Goal: Information Seeking & Learning: Find specific fact

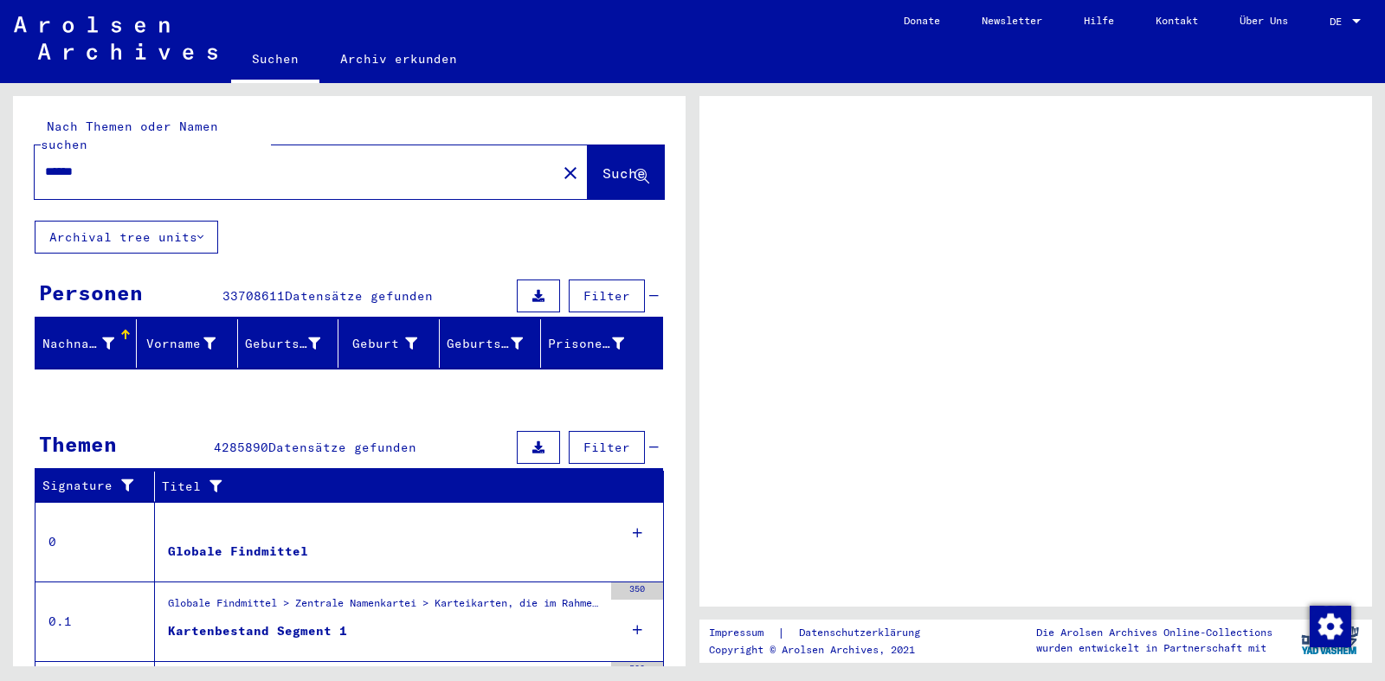
click at [616, 164] on span "Suche" at bounding box center [624, 172] width 43 height 17
click at [1355, 20] on div at bounding box center [1356, 21] width 9 height 4
click at [1357, 20] on div at bounding box center [1356, 21] width 9 height 4
click at [1335, 22] on span "DE" at bounding box center [1339, 22] width 19 height 12
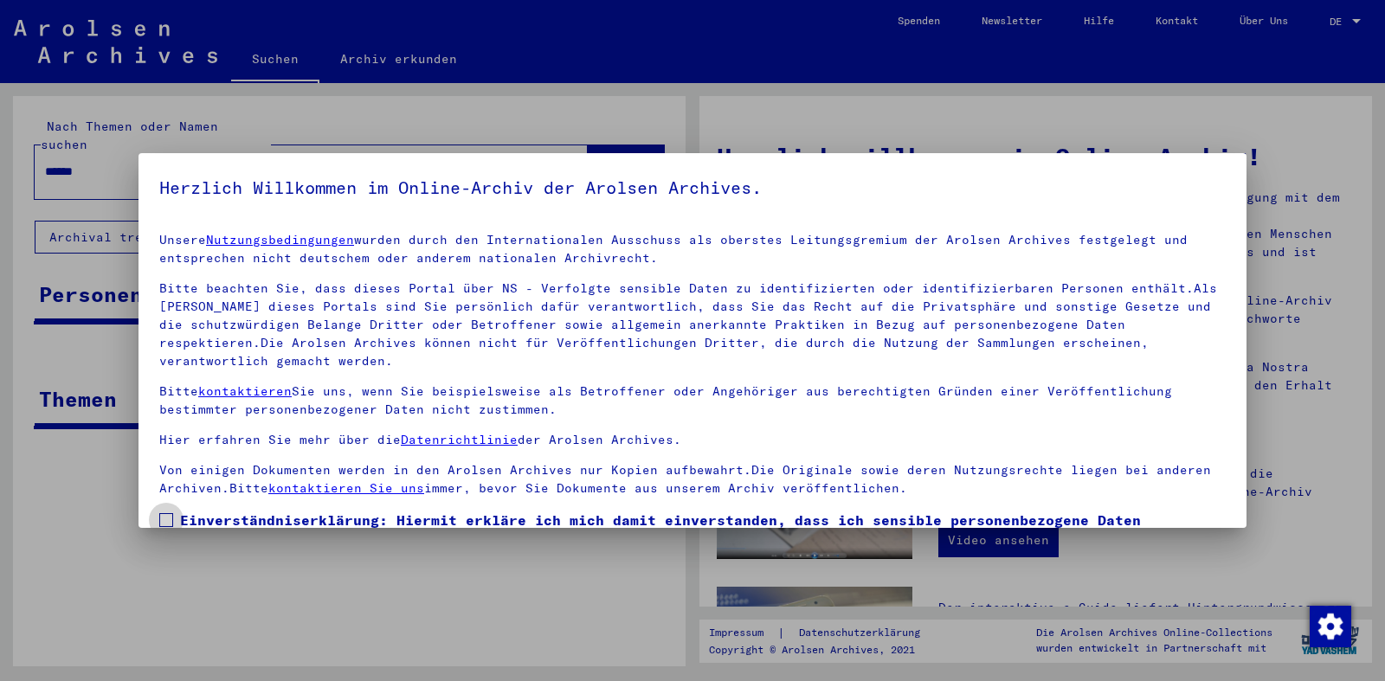
click at [164, 513] on span at bounding box center [166, 520] width 14 height 14
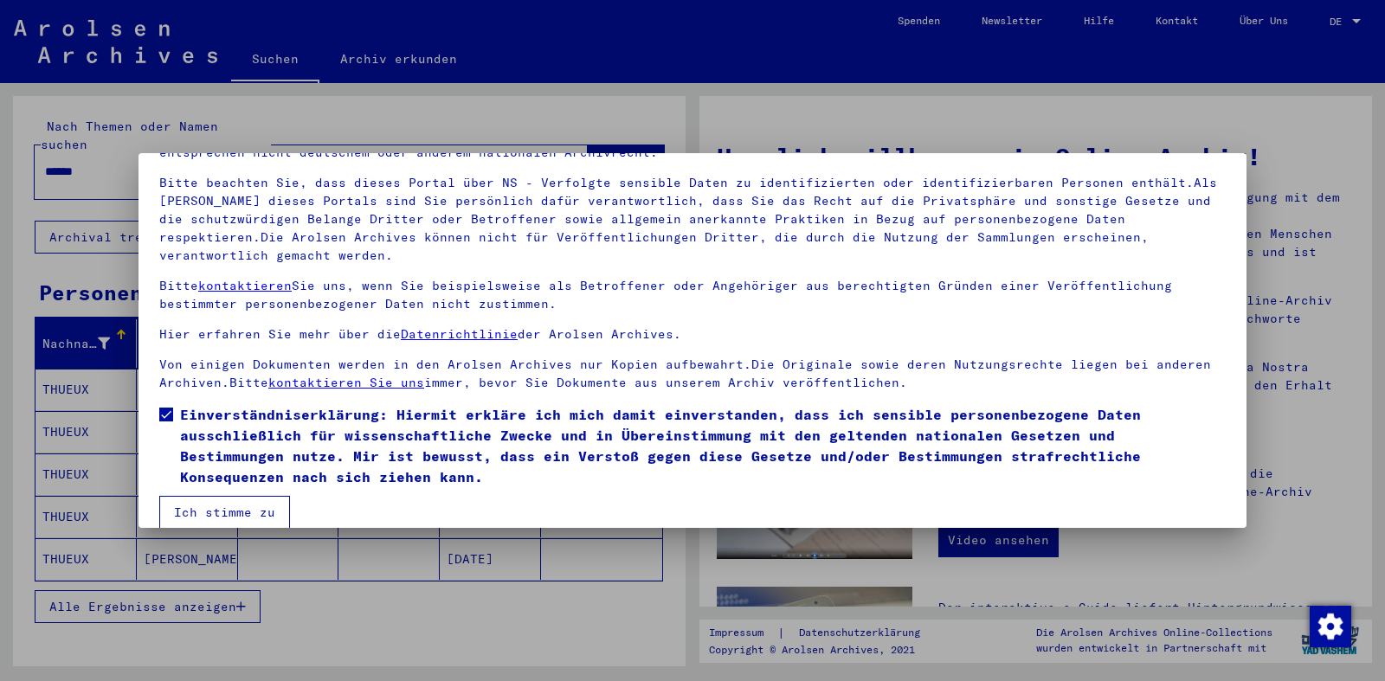
scroll to position [109, 0]
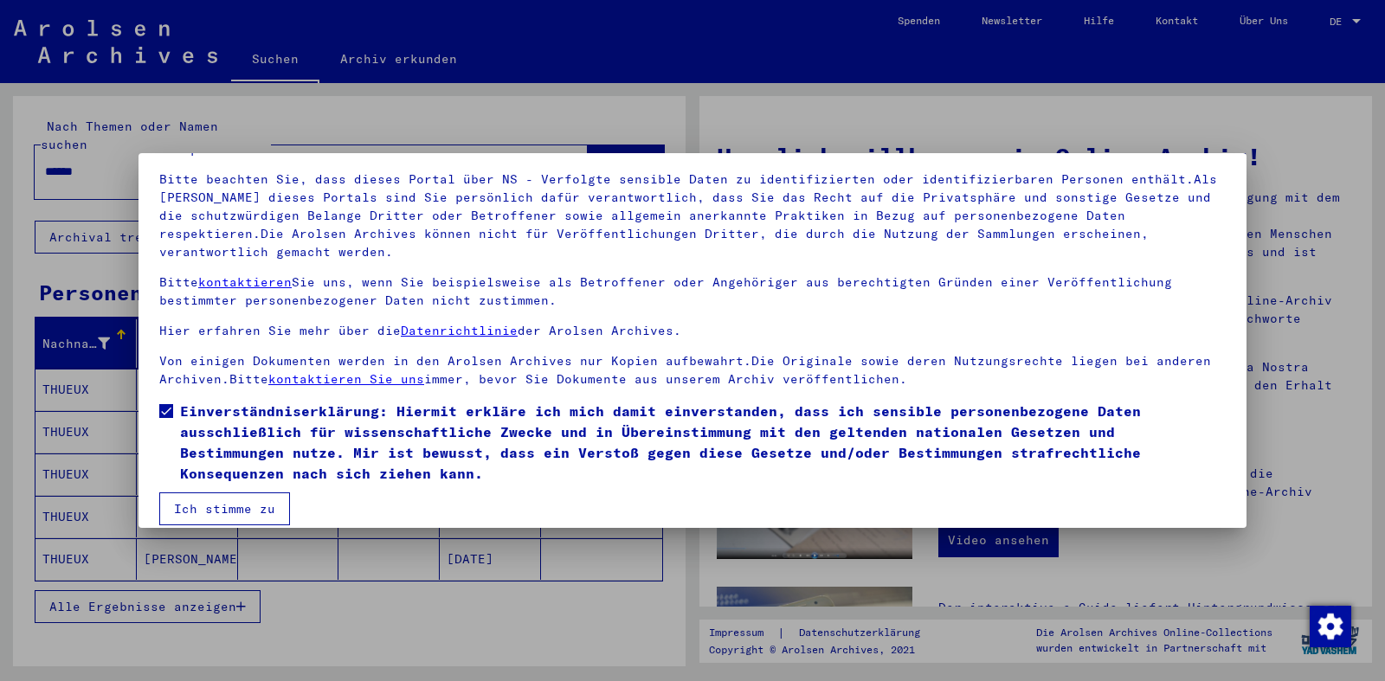
click at [234, 493] on button "Ich stimme zu" at bounding box center [224, 509] width 131 height 33
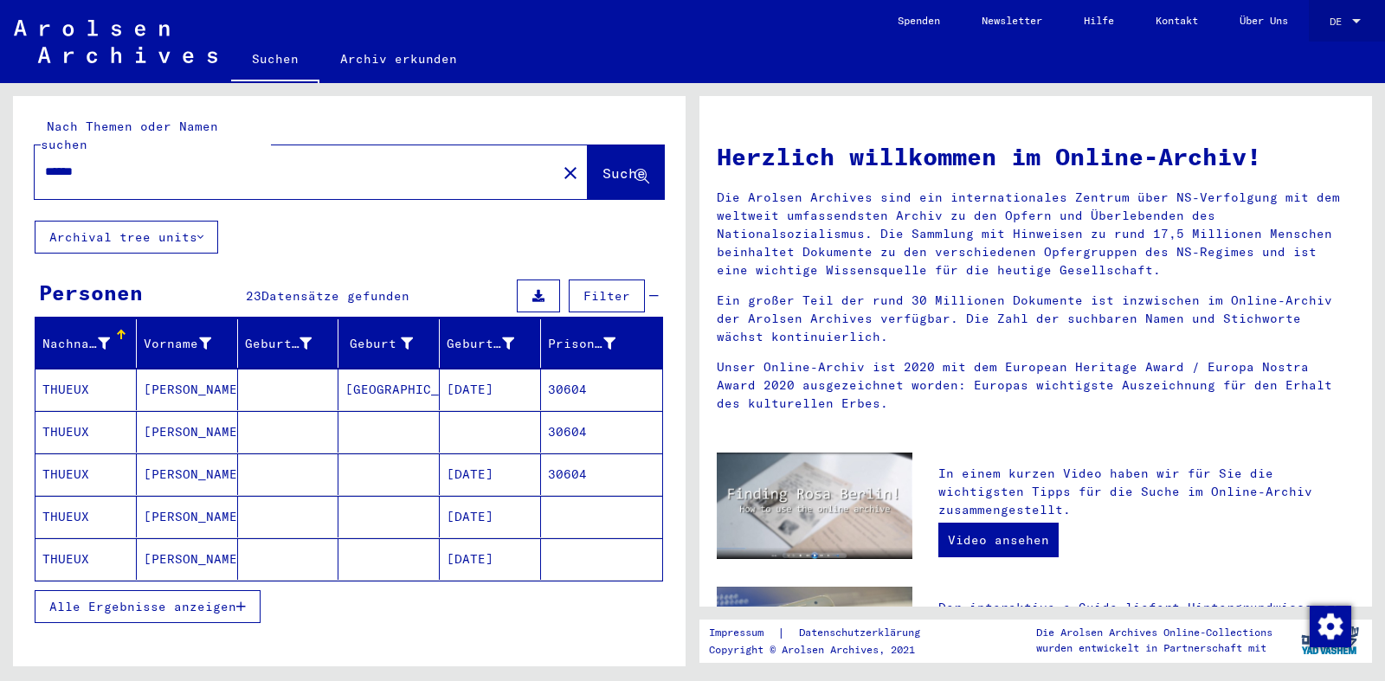
click at [1357, 18] on div at bounding box center [1357, 22] width 16 height 12
click at [1314, 67] on span "Deutsch" at bounding box center [1313, 61] width 42 height 13
click at [1358, 17] on div at bounding box center [1357, 22] width 16 height 12
click at [1323, 40] on span "English" at bounding box center [1327, 31] width 70 height 31
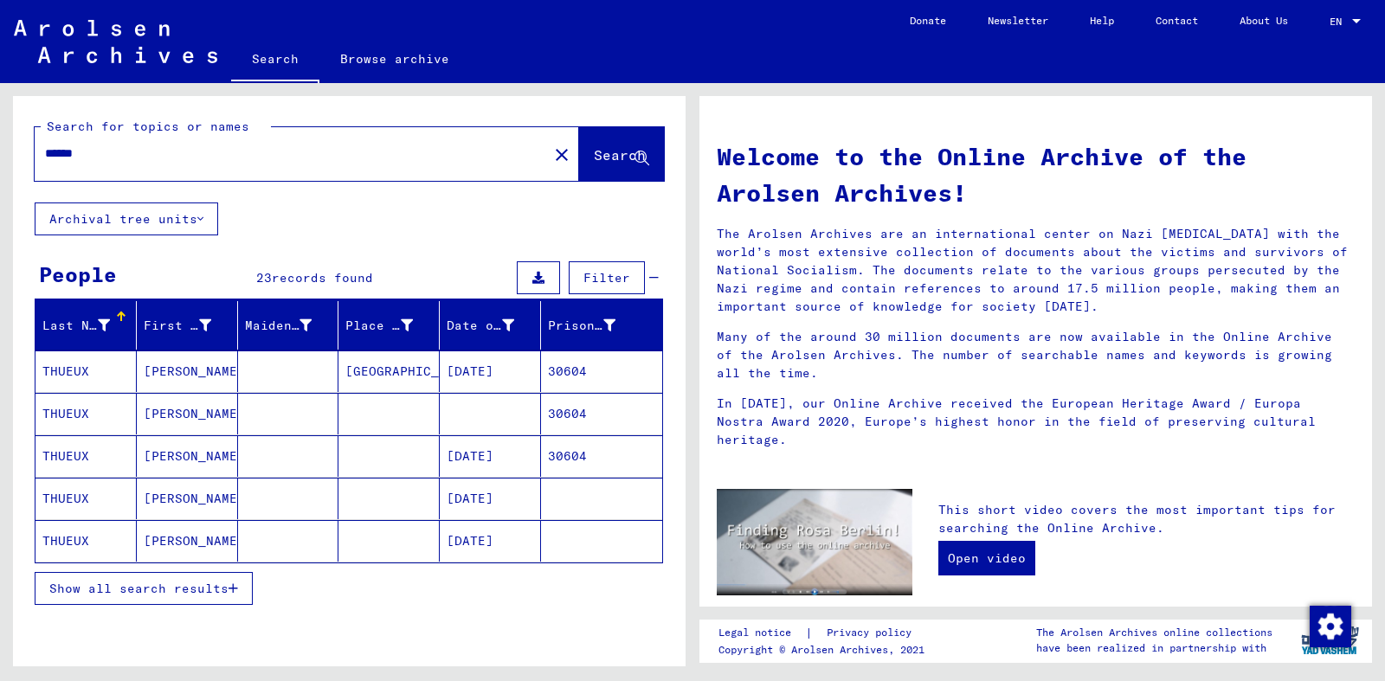
click at [242, 451] on mat-cell at bounding box center [288, 456] width 101 height 42
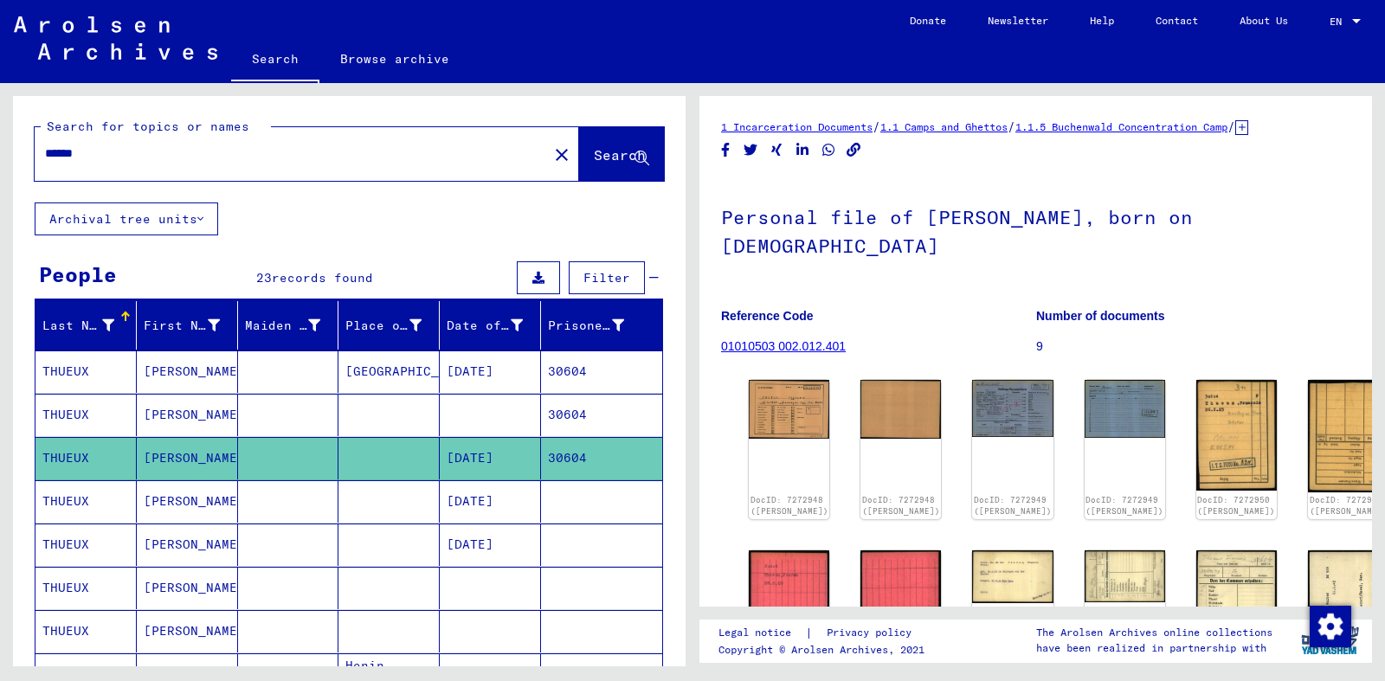
click at [265, 591] on mat-cell at bounding box center [288, 588] width 101 height 42
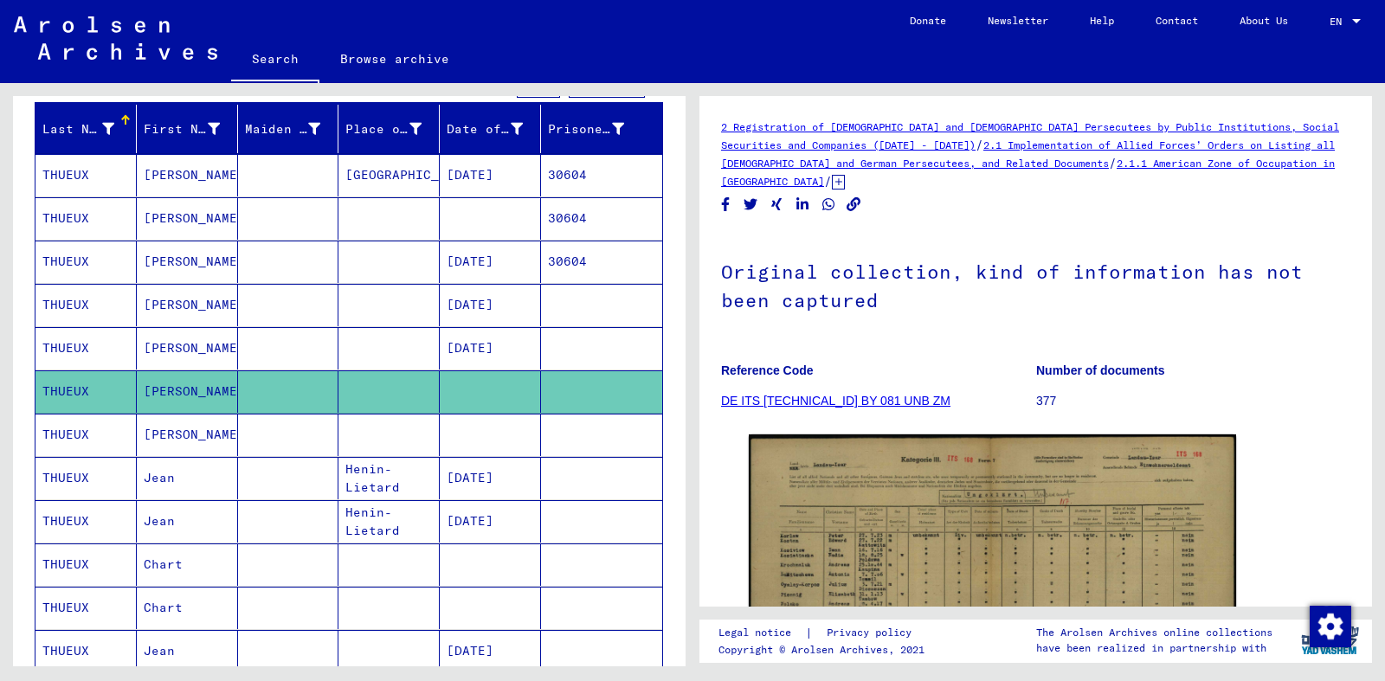
scroll to position [152, 0]
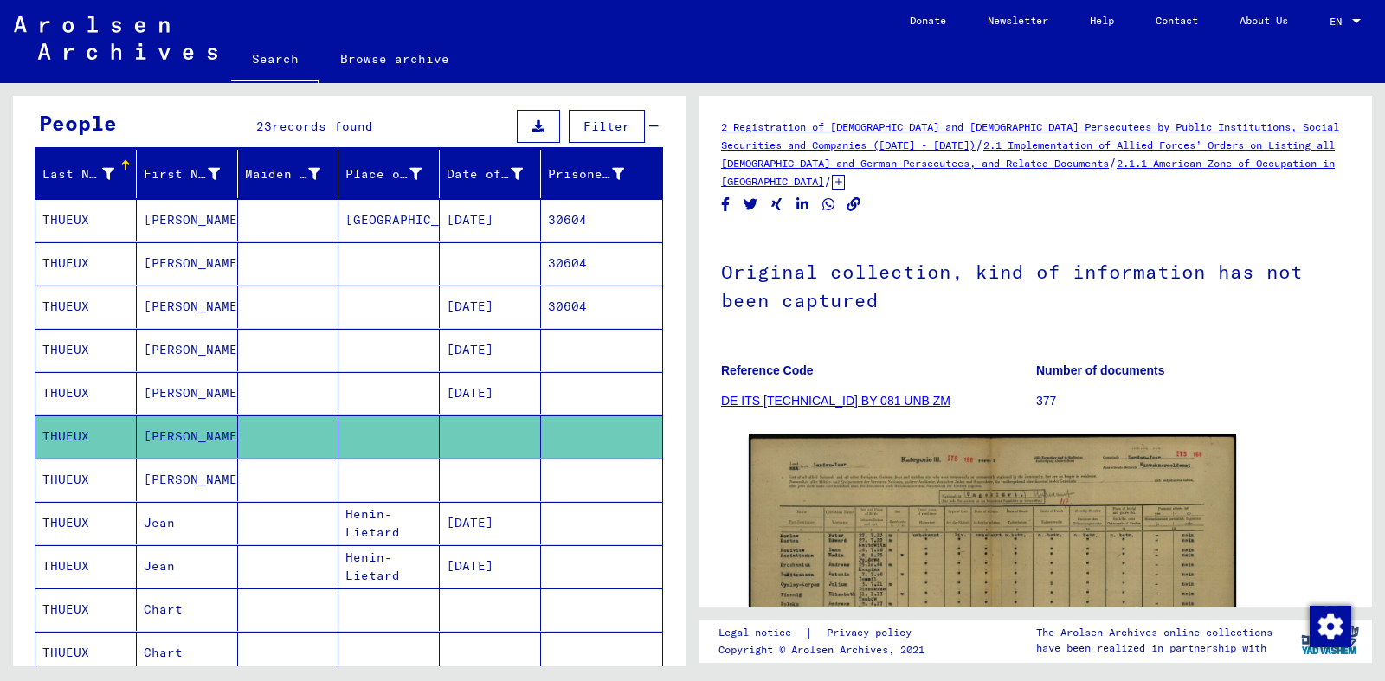
click at [174, 396] on mat-cell "[PERSON_NAME]" at bounding box center [187, 393] width 101 height 42
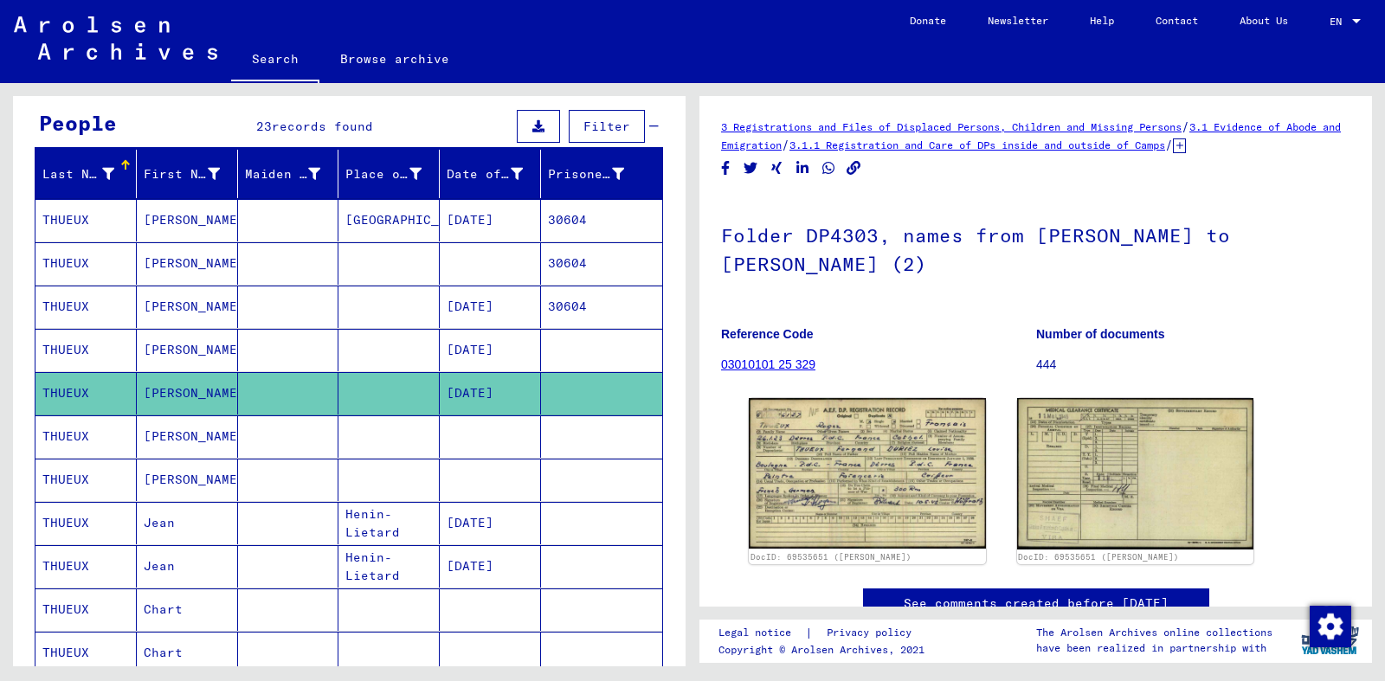
click at [498, 311] on mat-cell "[DATE]" at bounding box center [490, 307] width 101 height 42
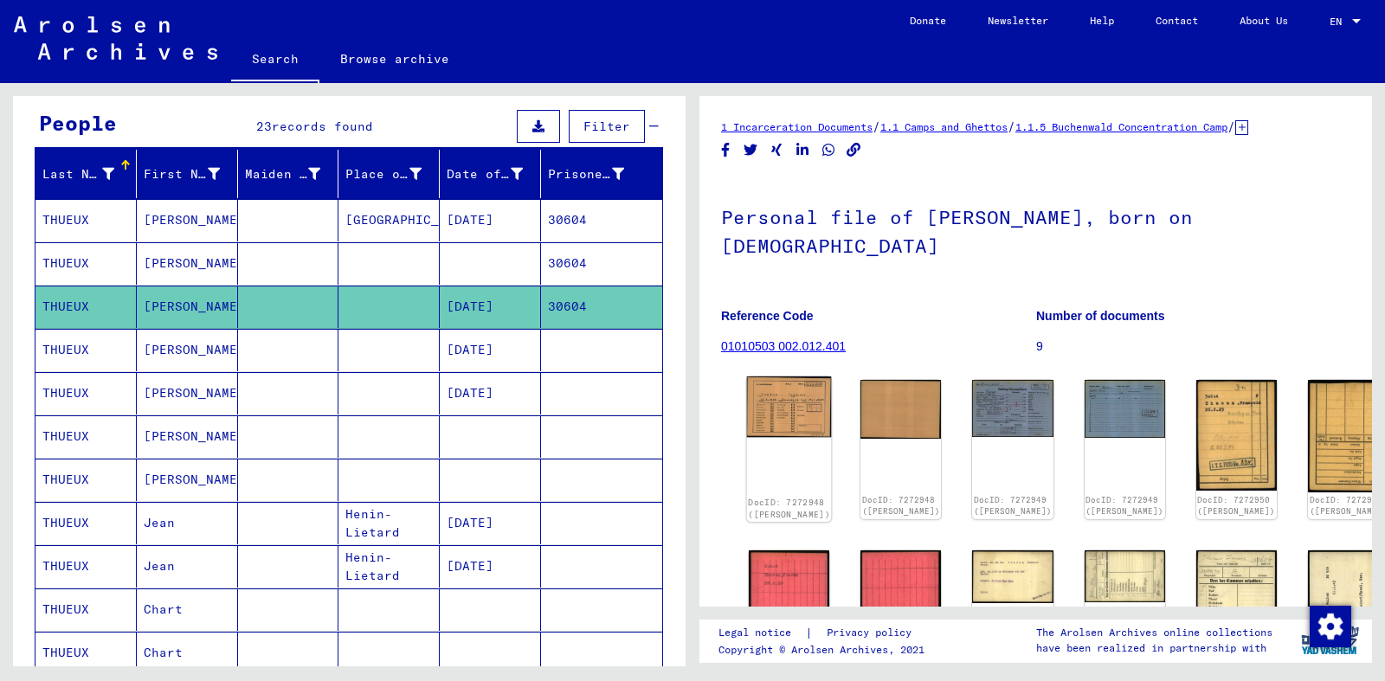
click at [781, 394] on img at bounding box center [789, 407] width 85 height 61
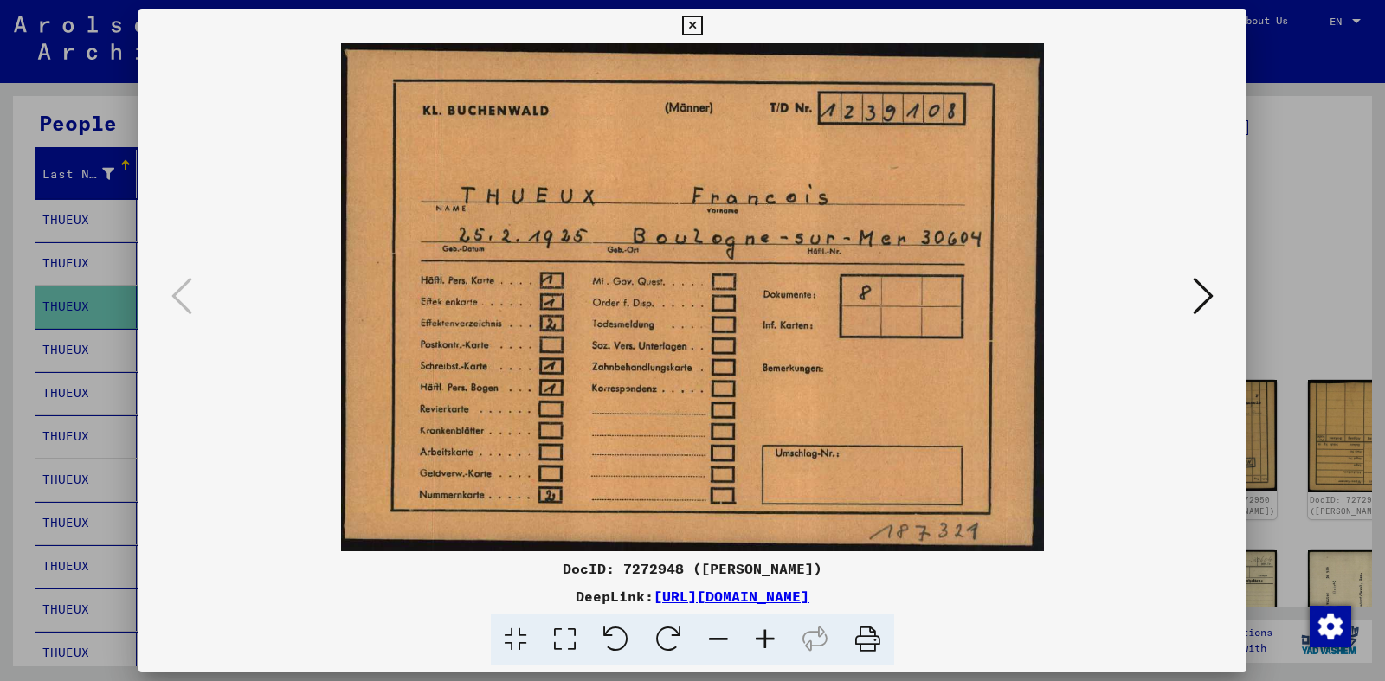
click at [1202, 291] on icon at bounding box center [1203, 296] width 21 height 42
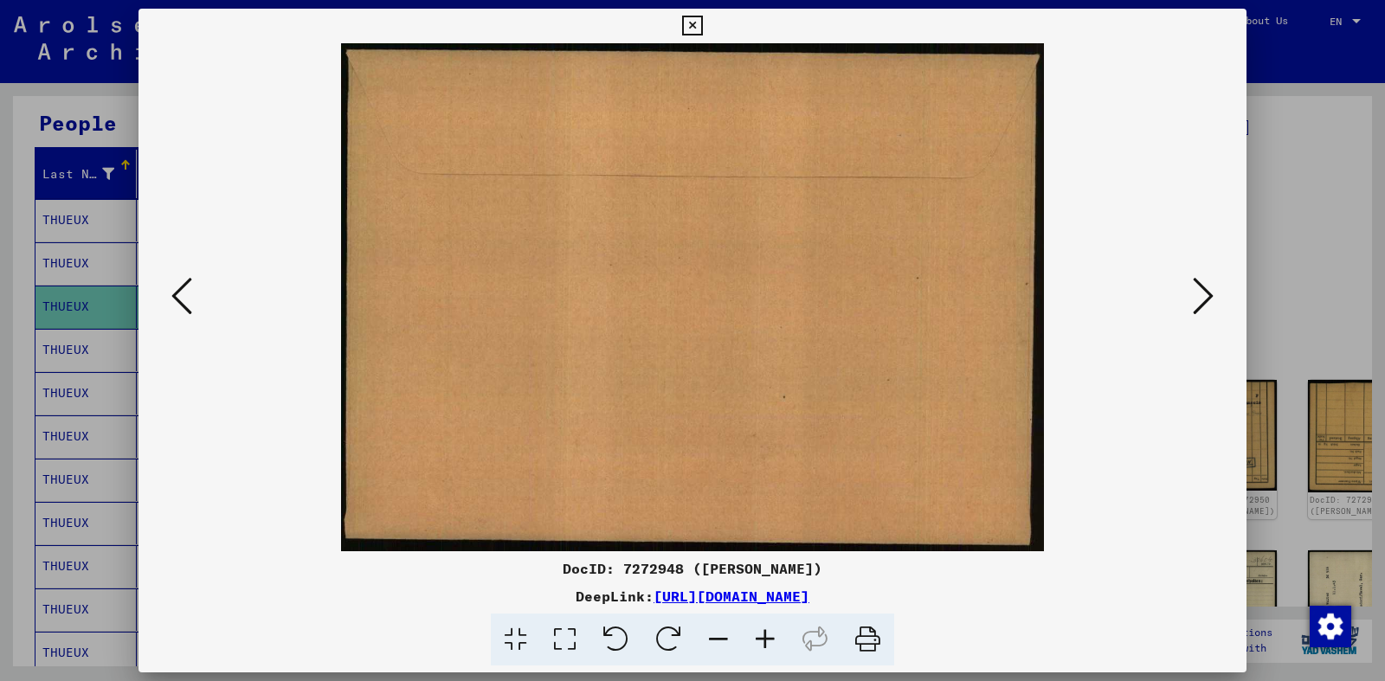
click at [702, 23] on icon at bounding box center [692, 26] width 20 height 21
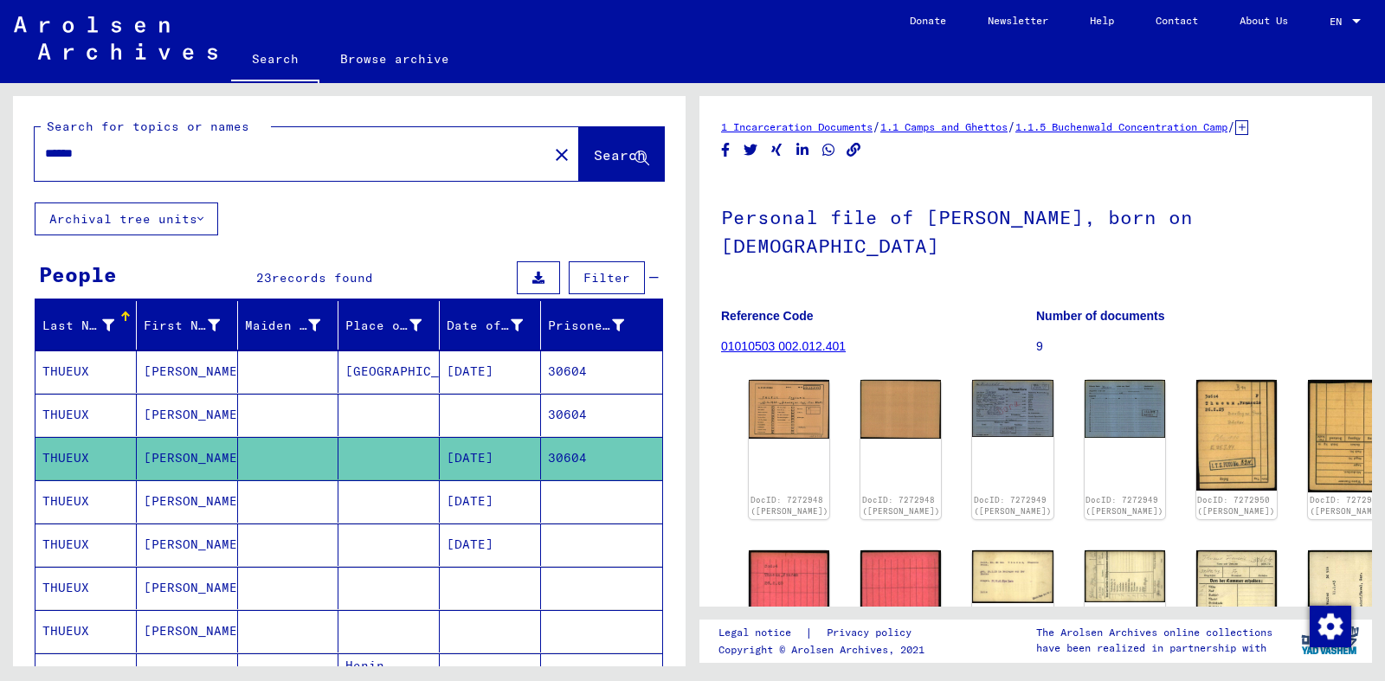
drag, startPoint x: 112, startPoint y: 158, endPoint x: 0, endPoint y: 124, distance: 116.7
click at [45, 145] on input "******" at bounding box center [291, 154] width 493 height 18
type input "******"
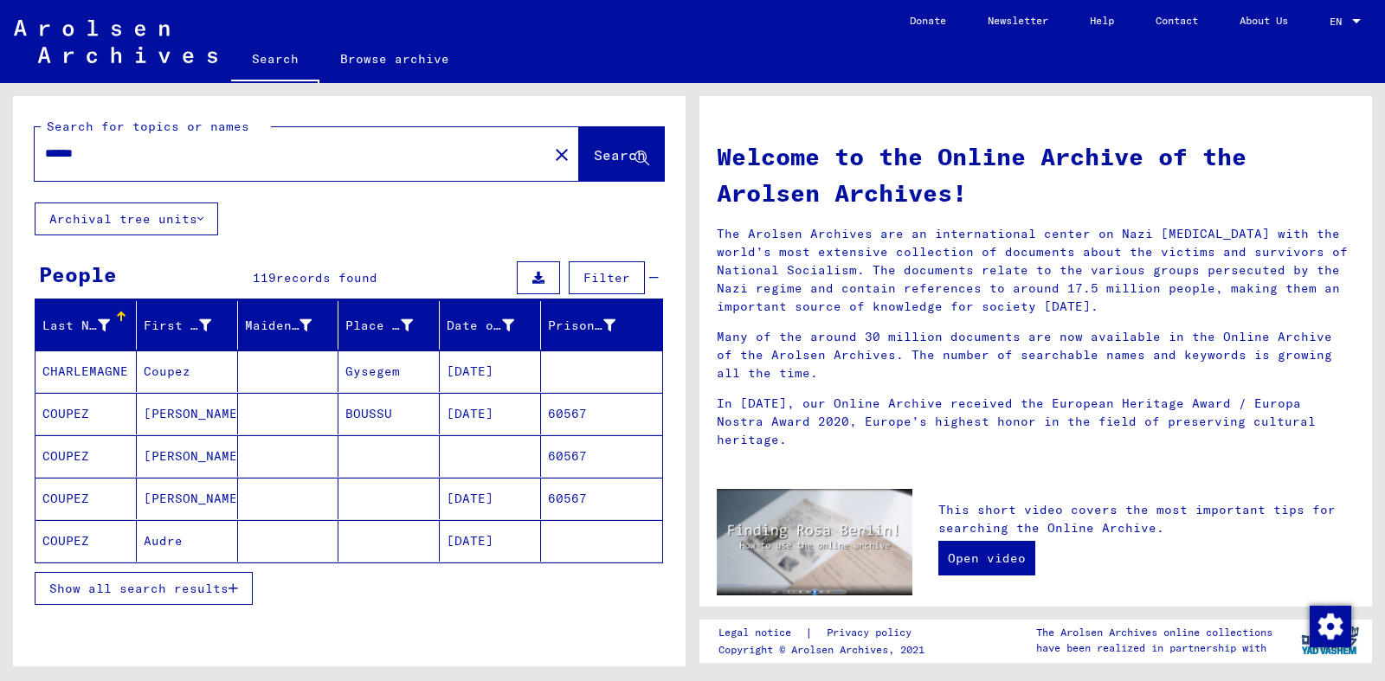
click at [236, 581] on button "Show all search results" at bounding box center [144, 588] width 218 height 33
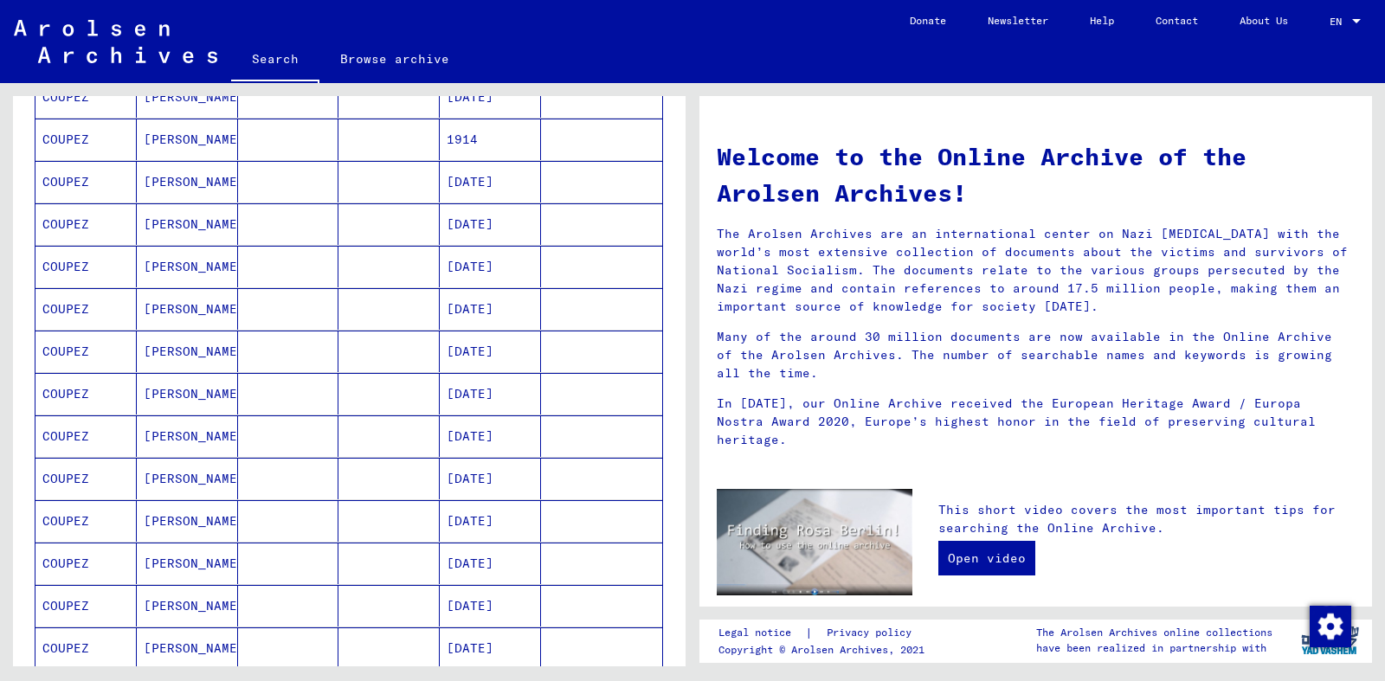
scroll to position [702, 0]
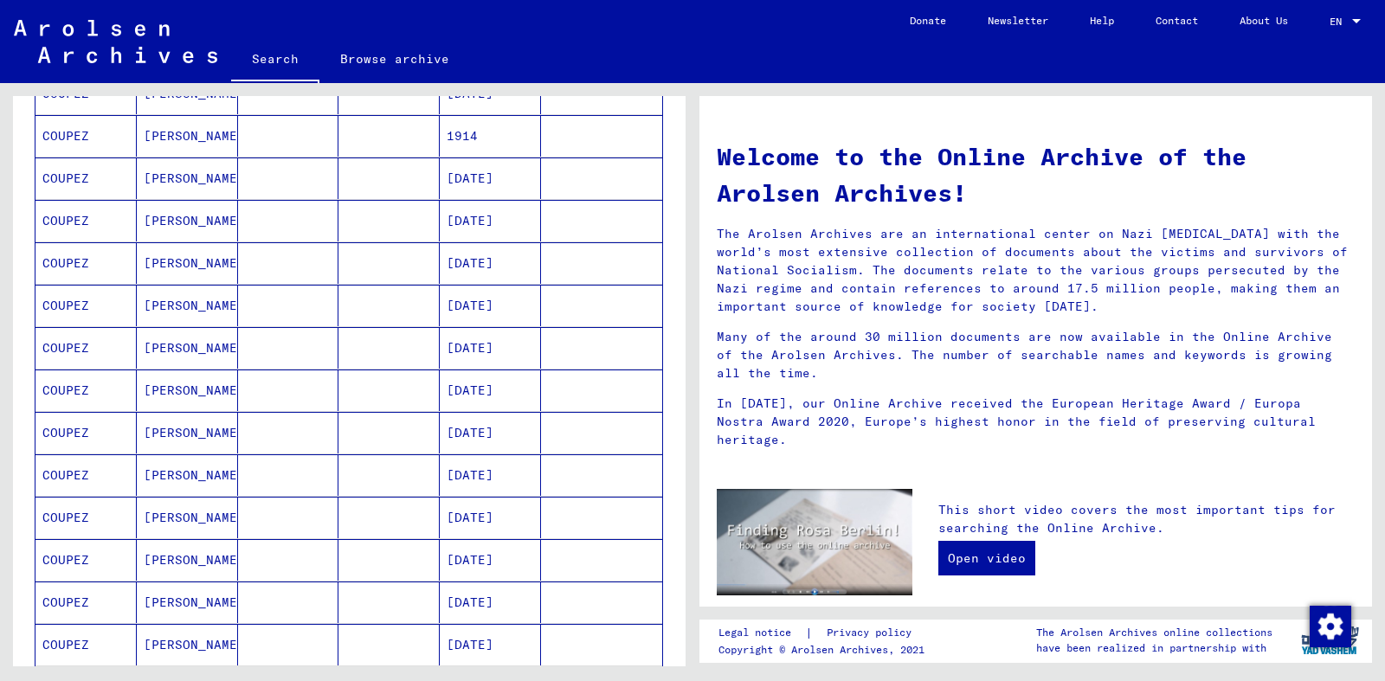
click at [271, 468] on mat-cell at bounding box center [288, 476] width 101 height 42
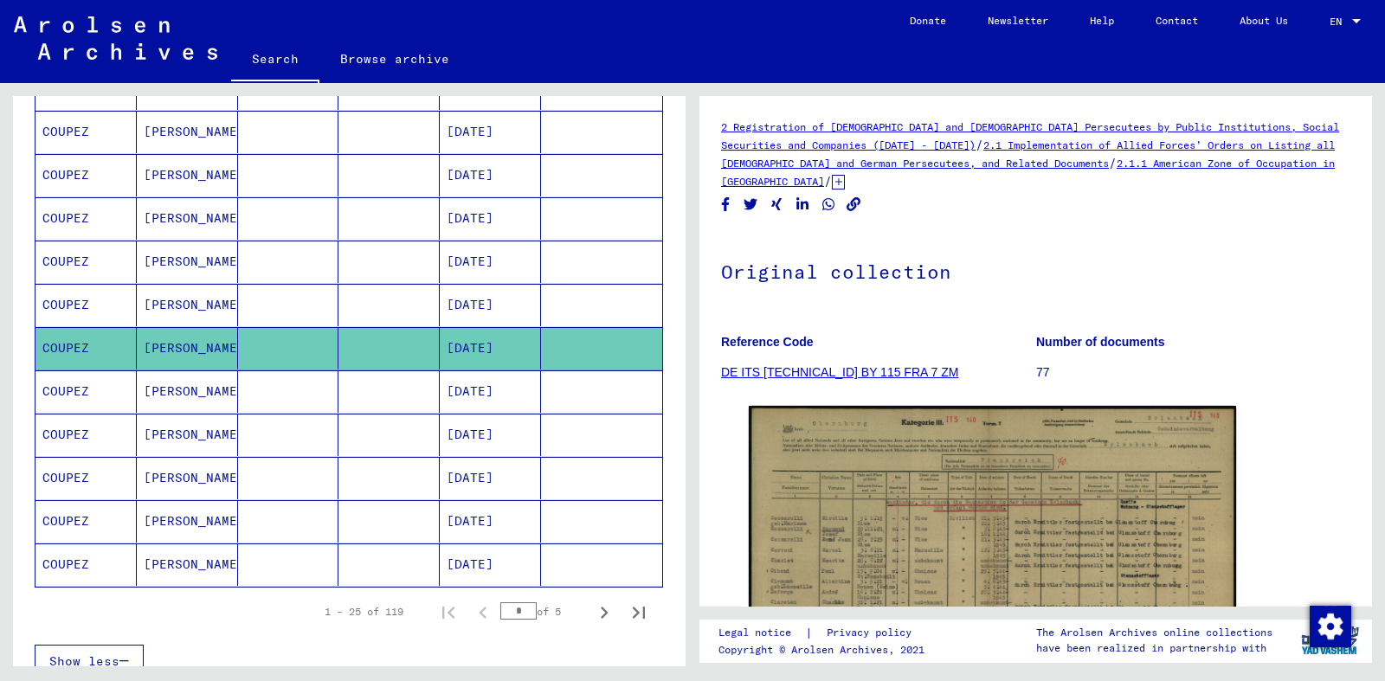
scroll to position [852, 0]
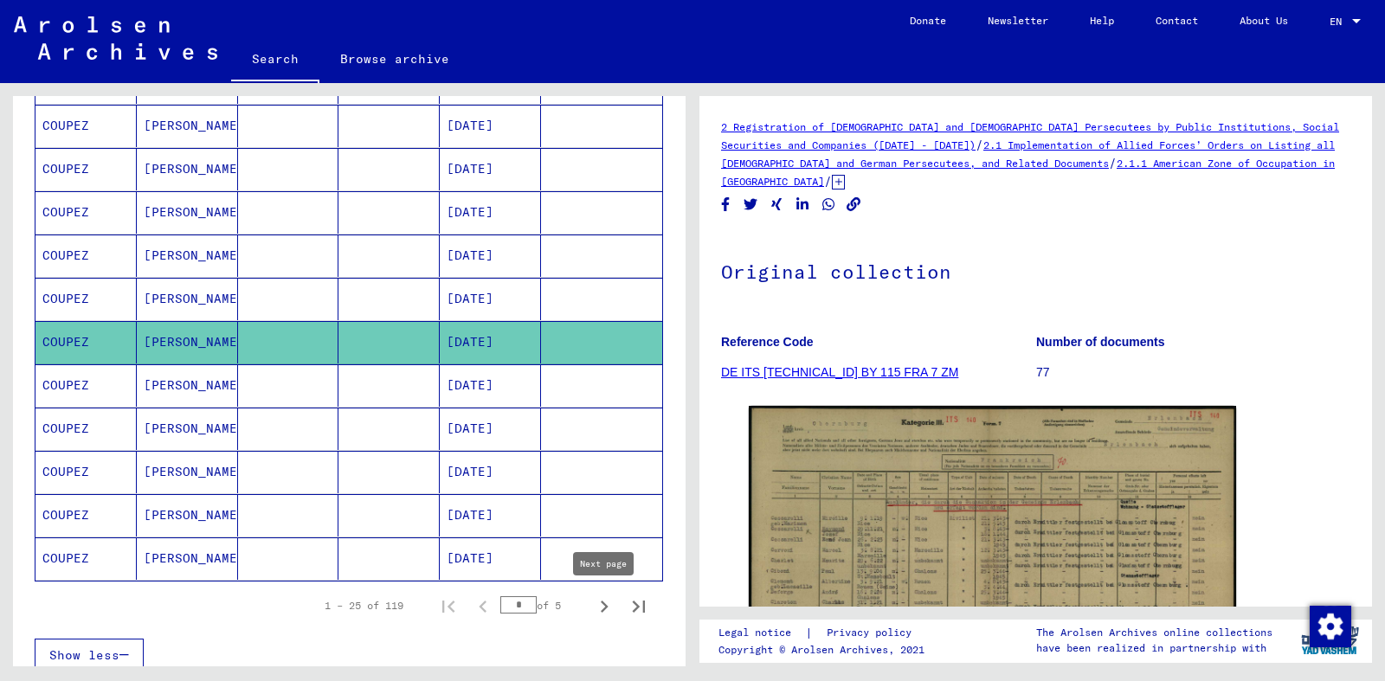
click at [598, 621] on button "Next page" at bounding box center [604, 606] width 35 height 35
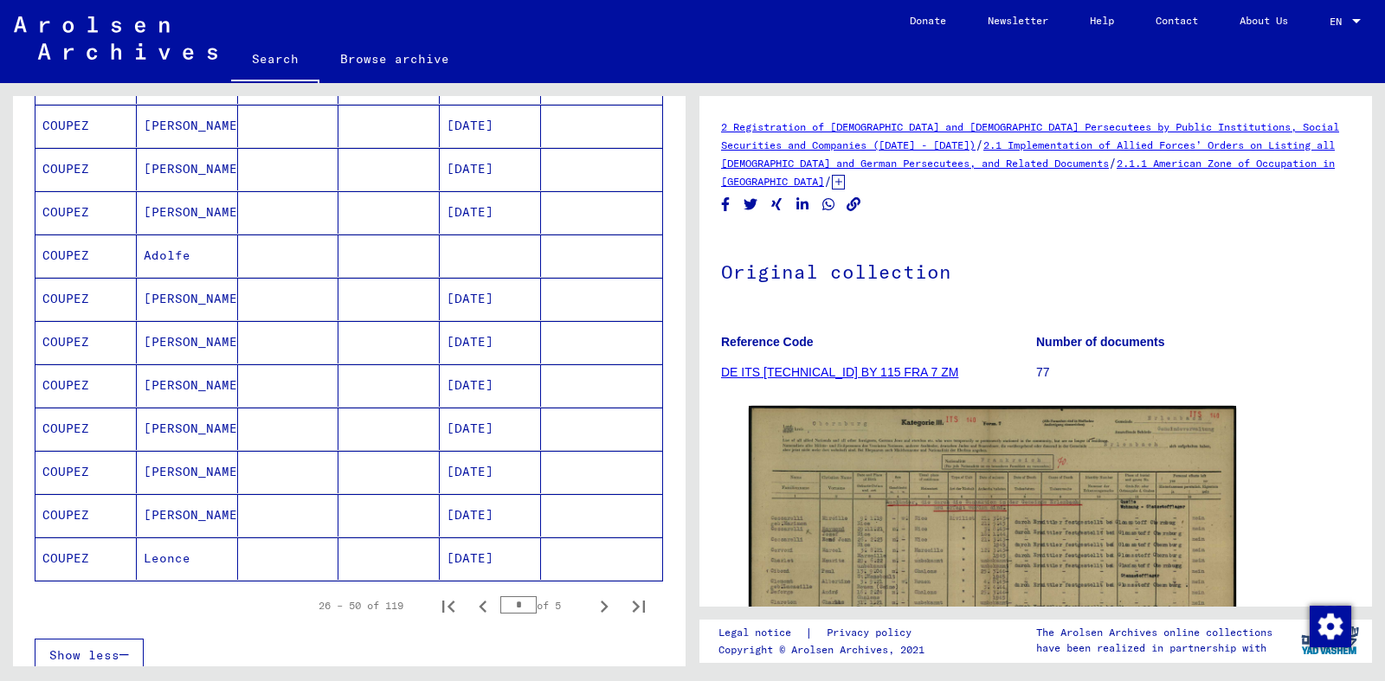
click at [274, 337] on mat-cell at bounding box center [288, 342] width 101 height 42
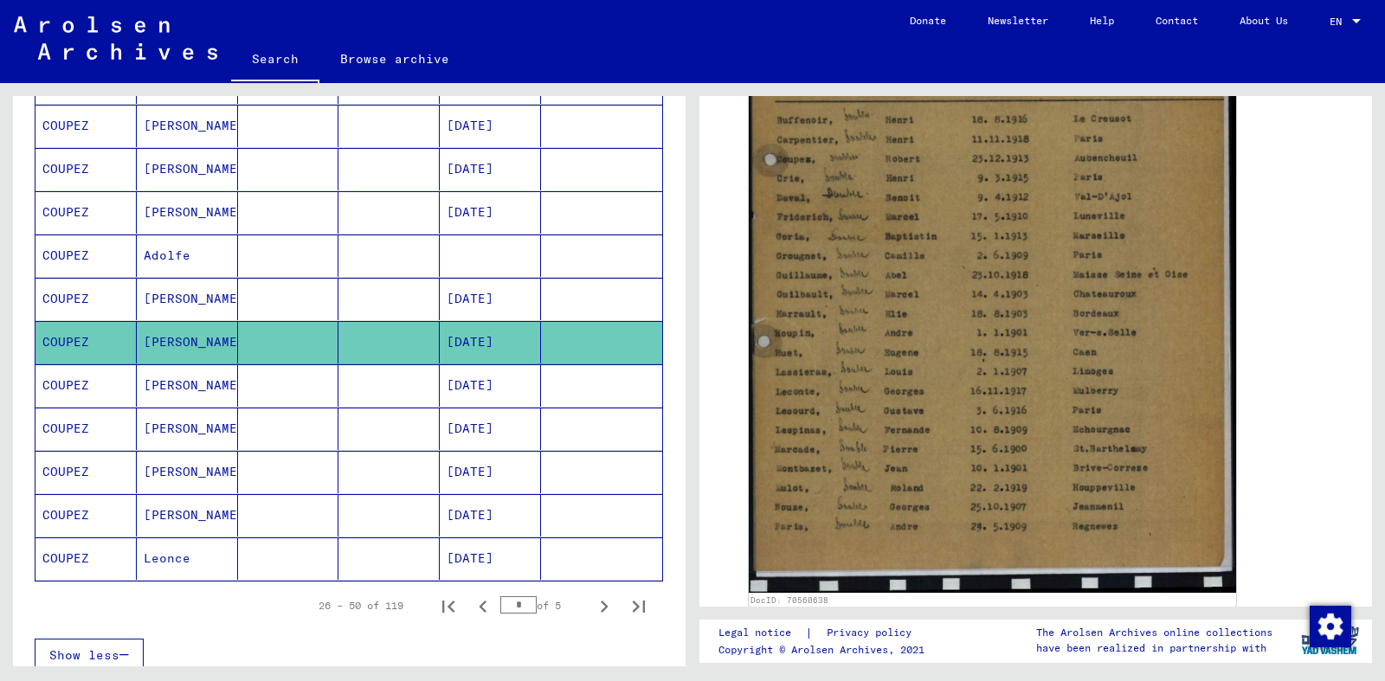
scroll to position [522, 0]
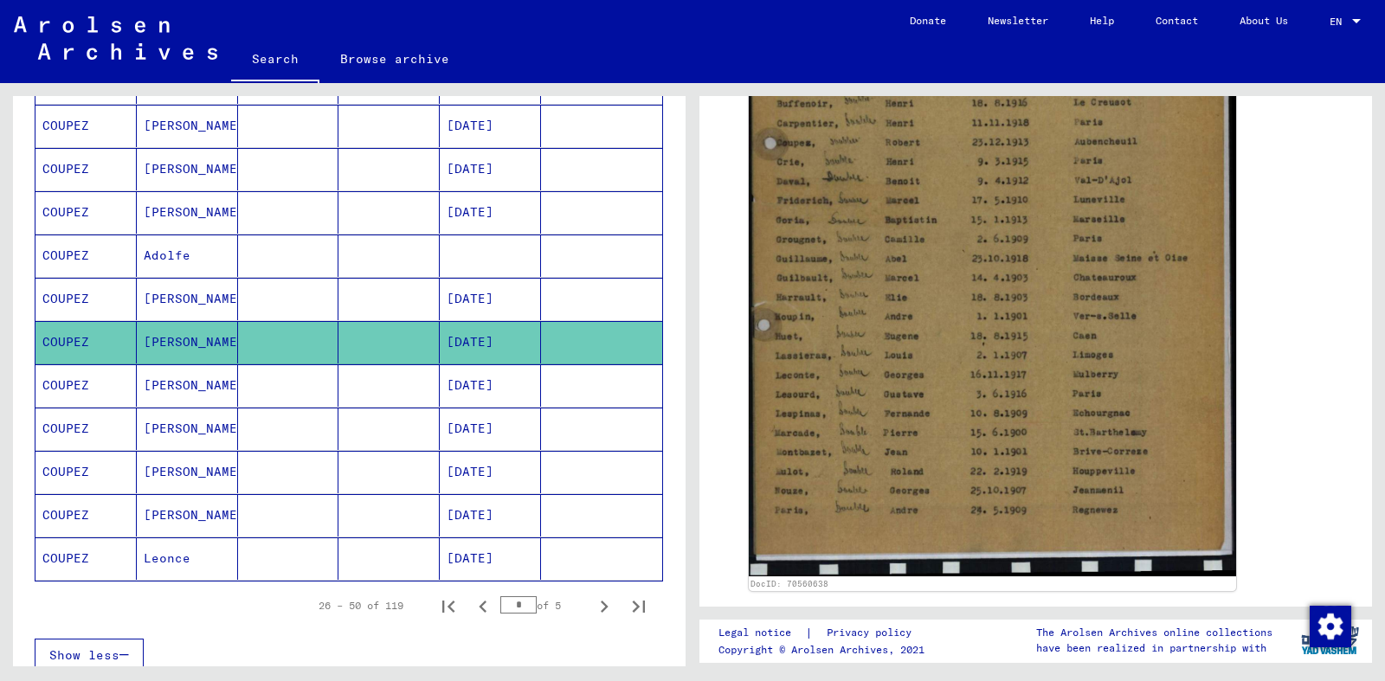
click at [321, 381] on mat-cell at bounding box center [288, 385] width 101 height 42
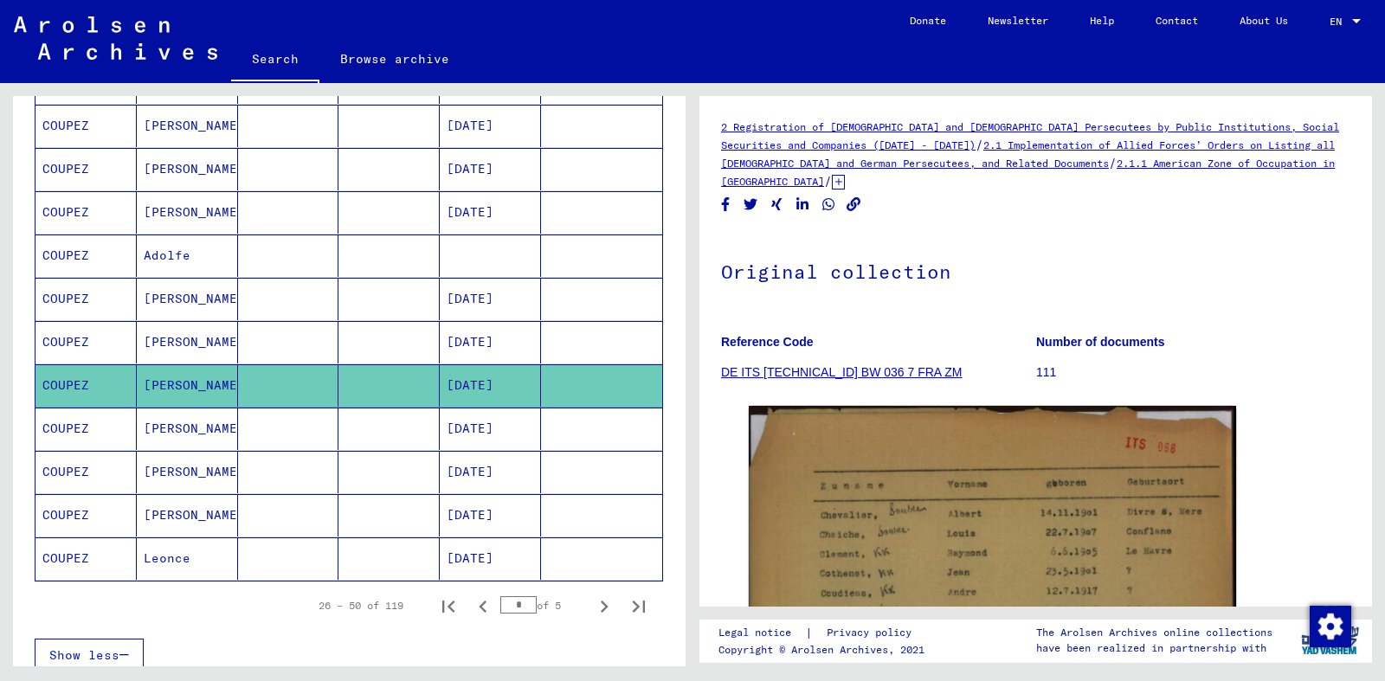
click at [319, 555] on mat-cell at bounding box center [288, 559] width 101 height 42
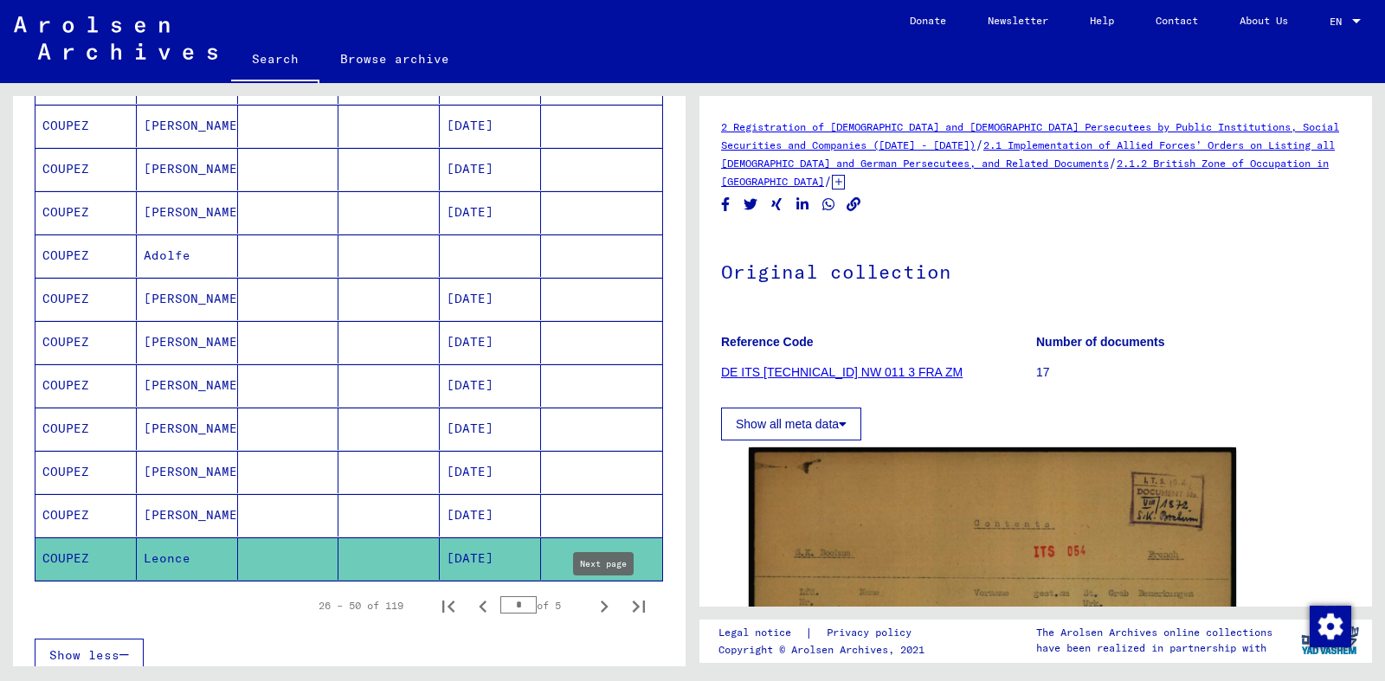
click at [601, 608] on icon "Next page" at bounding box center [604, 607] width 24 height 24
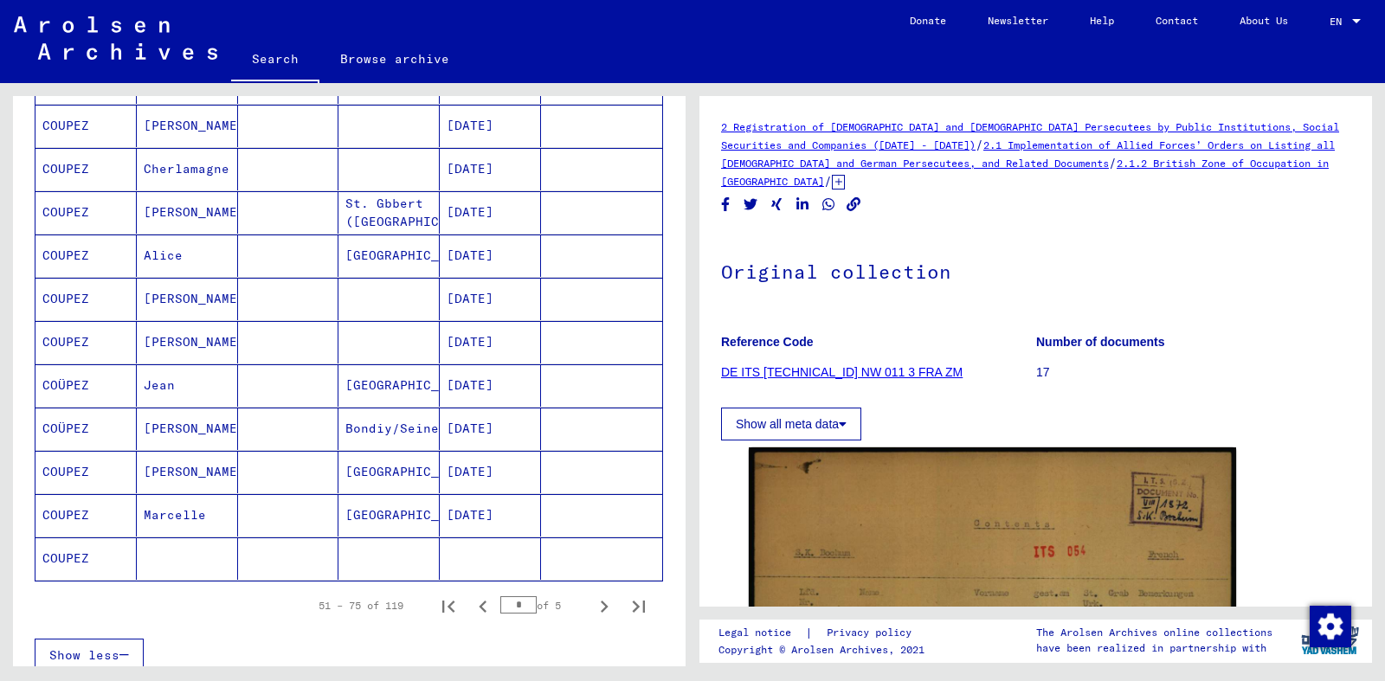
click at [394, 424] on mat-cell "Bondiy/Seine" at bounding box center [389, 429] width 101 height 42
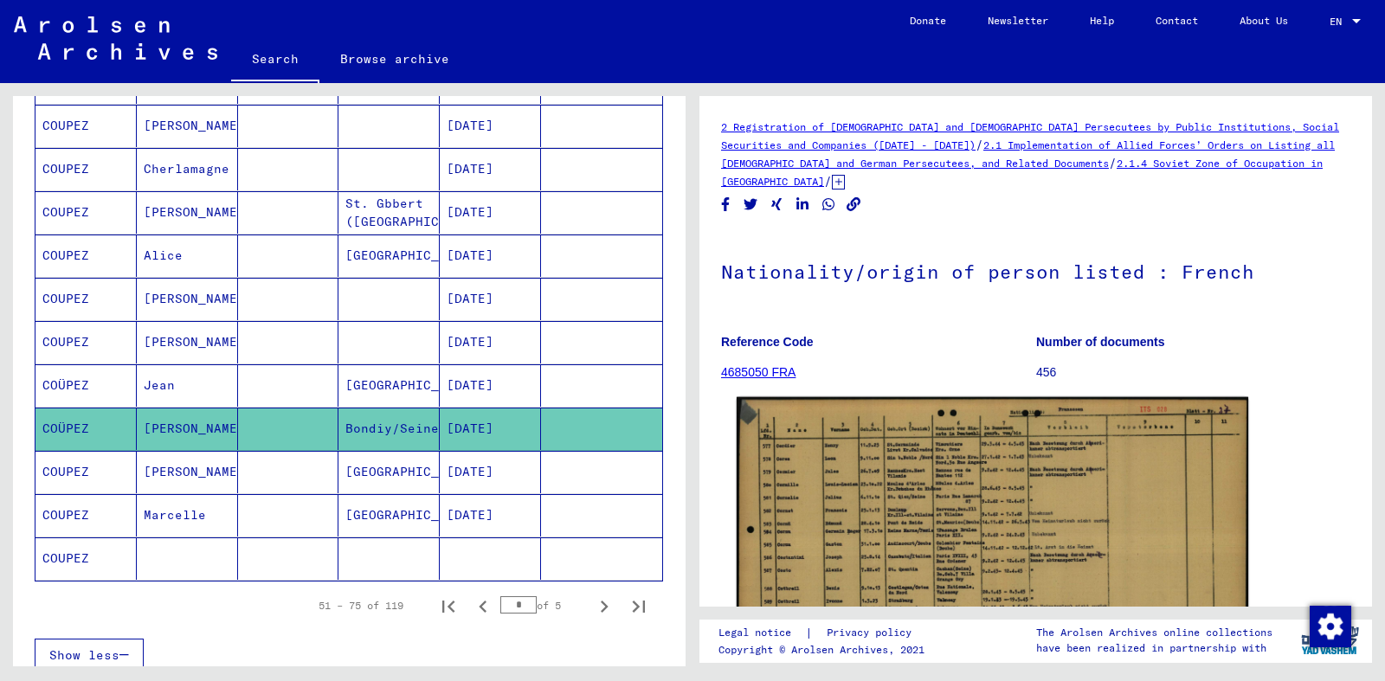
click at [805, 455] on img at bounding box center [993, 579] width 512 height 364
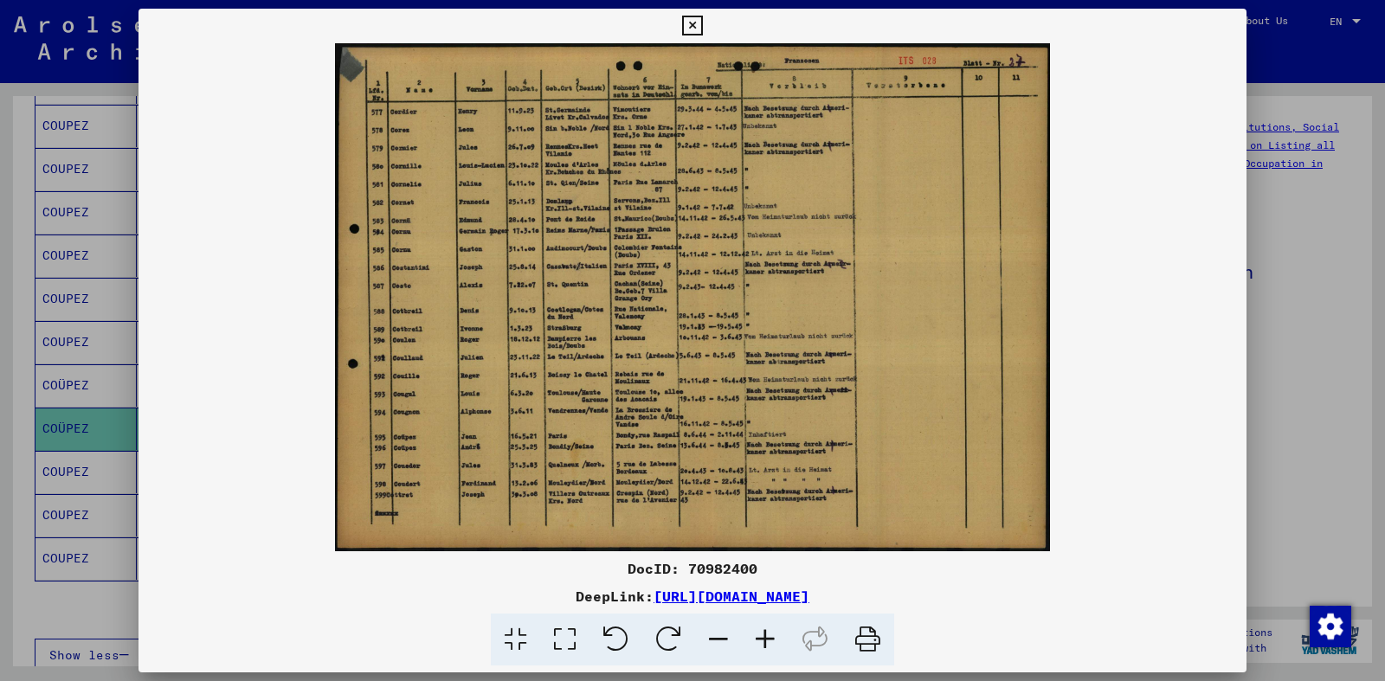
click at [702, 24] on icon at bounding box center [692, 26] width 20 height 21
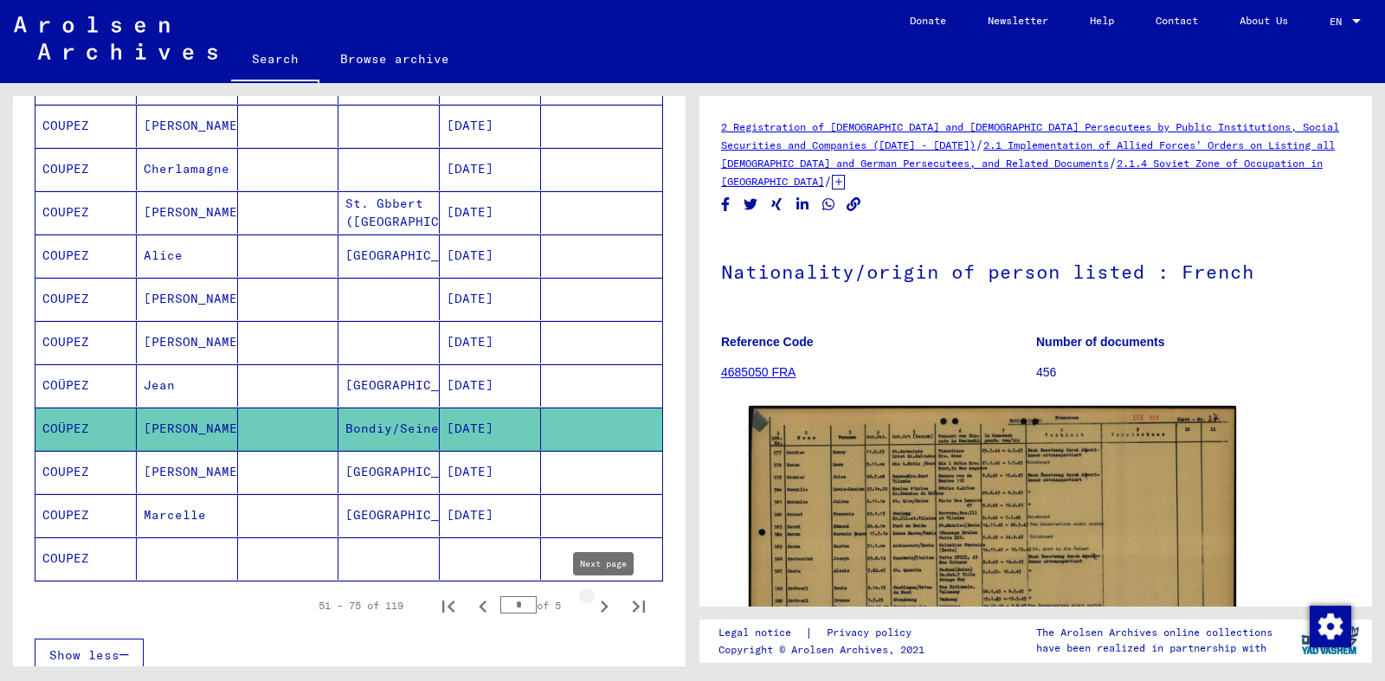
click at [599, 609] on icon "Next page" at bounding box center [604, 607] width 24 height 24
type input "*"
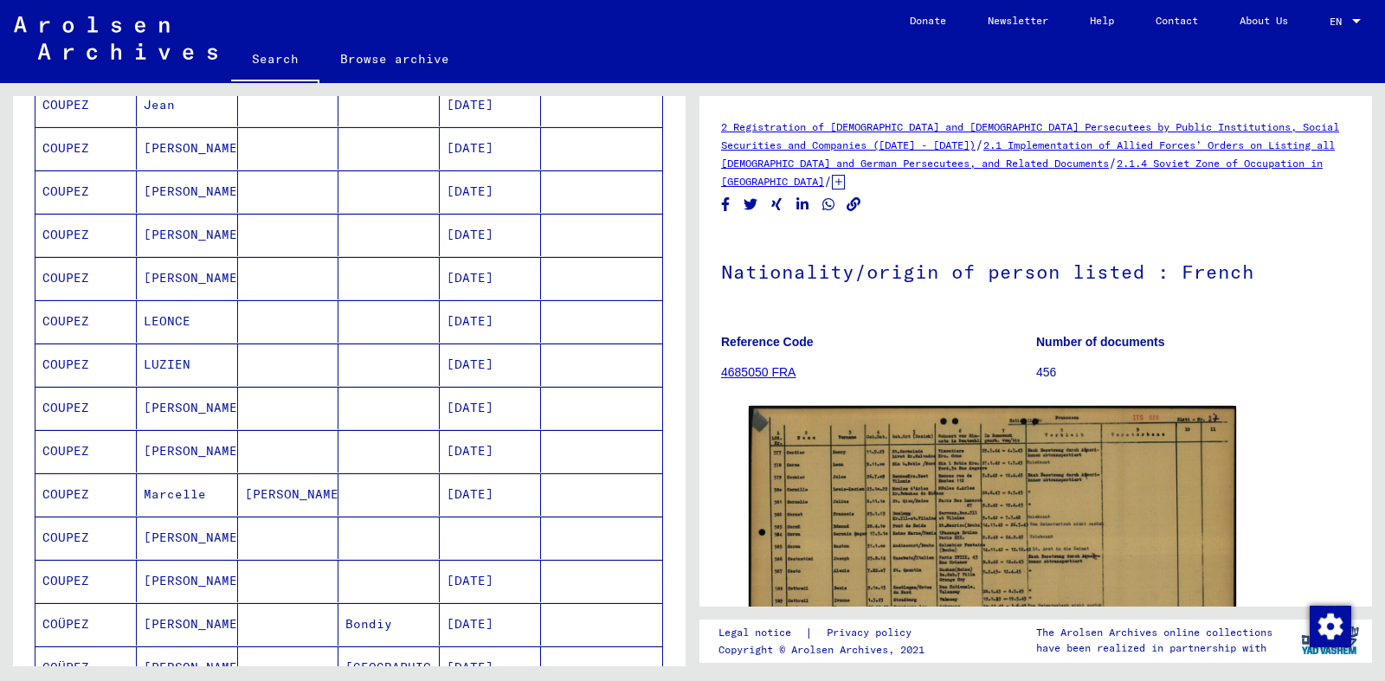
scroll to position [594, 0]
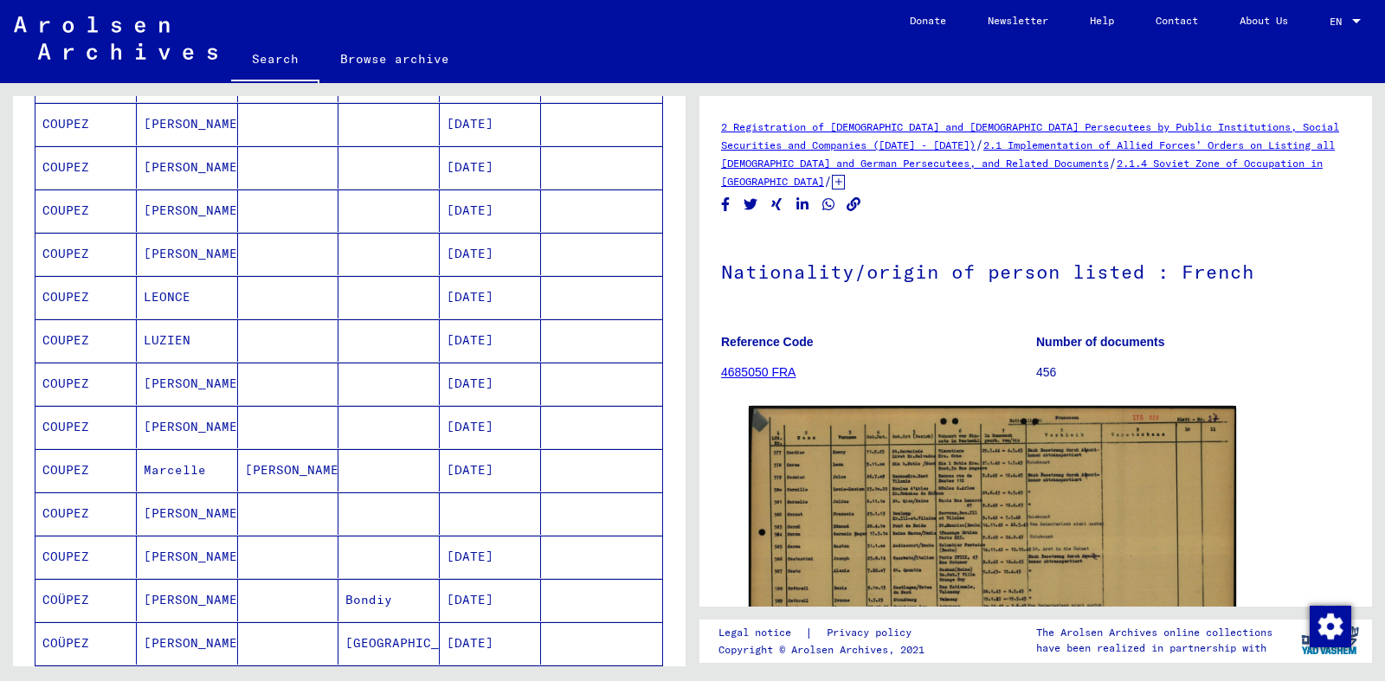
click at [264, 384] on mat-cell at bounding box center [288, 384] width 101 height 42
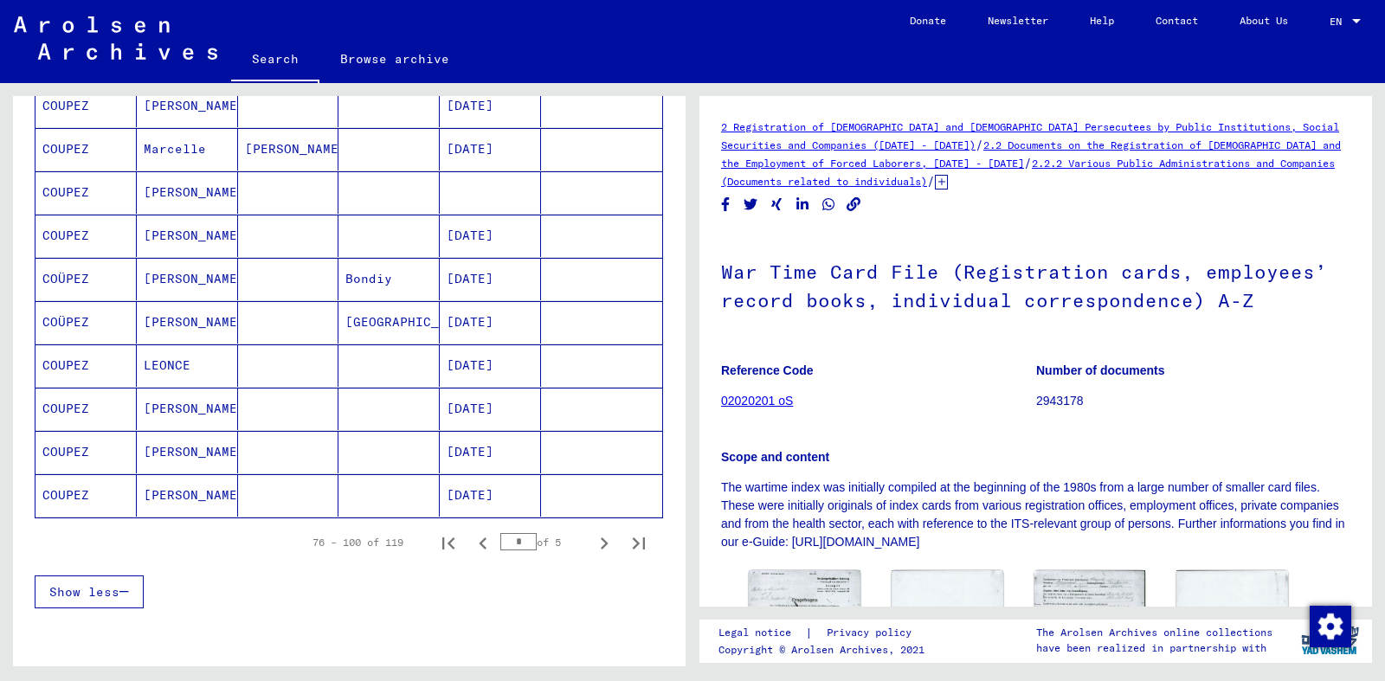
scroll to position [919, 0]
